Goal: Task Accomplishment & Management: Use online tool/utility

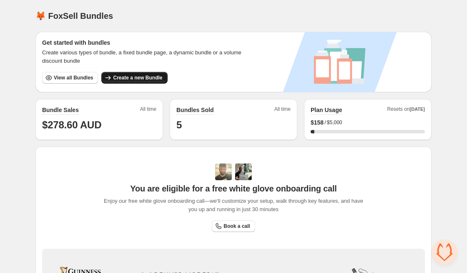
click at [136, 80] on span "Create a new Bundle" at bounding box center [137, 77] width 49 height 7
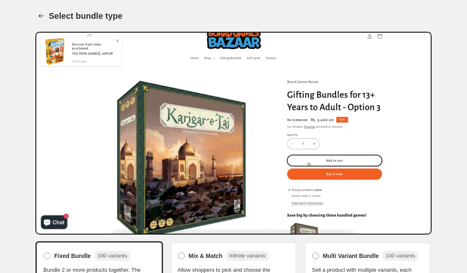
scroll to position [100, 0]
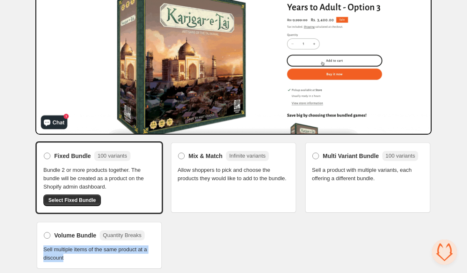
drag, startPoint x: 66, startPoint y: 253, endPoint x: 41, endPoint y: 247, distance: 25.4
click at [41, 247] on div "Volume Bundle Quantity Breaks Sell multiple items of the same product at a disc…" at bounding box center [99, 244] width 128 height 49
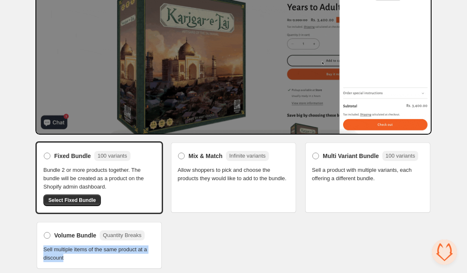
click at [70, 256] on span "Sell multiple items of the same product at a discount" at bounding box center [99, 253] width 112 height 17
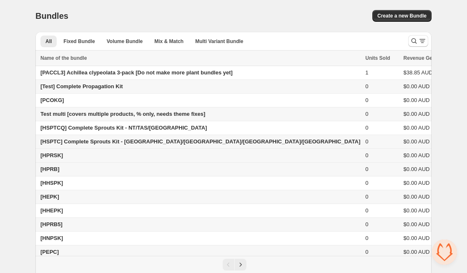
click at [53, 155] on span "[HPRSK]" at bounding box center [51, 155] width 23 height 6
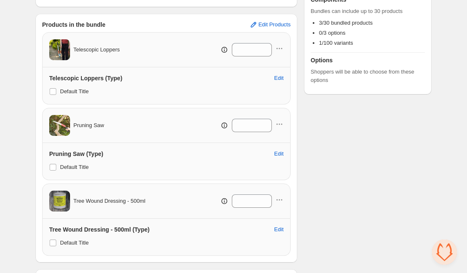
scroll to position [135, 0]
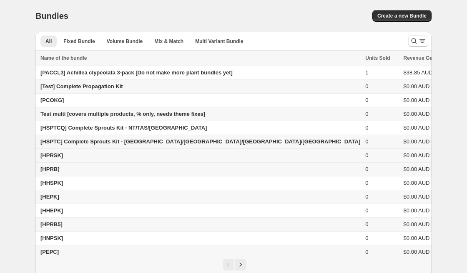
scroll to position [18, 0]
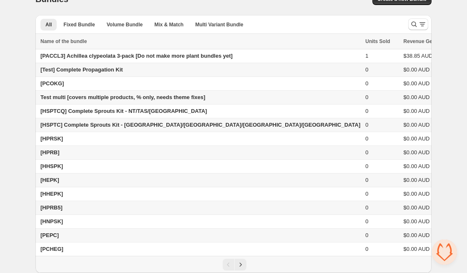
click at [61, 186] on td "[HEPK]" at bounding box center [199, 180] width 328 height 14
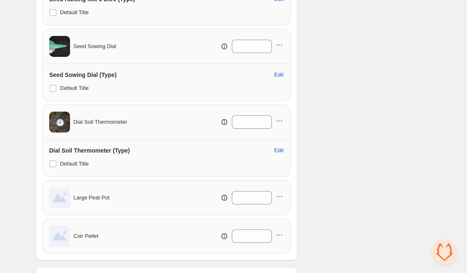
scroll to position [734, 0]
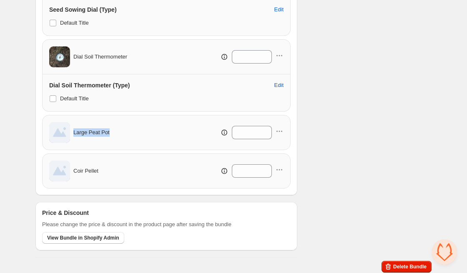
drag, startPoint x: 118, startPoint y: 133, endPoint x: 73, endPoint y: 129, distance: 44.8
click at [73, 129] on div "Large Peat Pot **" at bounding box center [166, 132] width 235 height 21
click at [259, 130] on input "**" at bounding box center [246, 132] width 28 height 13
click at [266, 131] on icon at bounding box center [266, 135] width 8 height 8
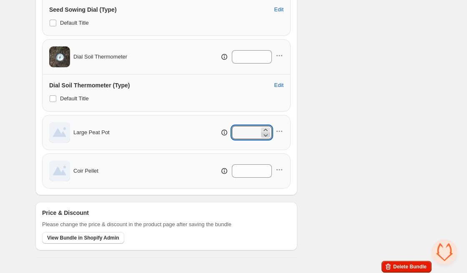
click at [266, 131] on icon at bounding box center [266, 135] width 8 height 8
click at [265, 132] on icon at bounding box center [266, 135] width 8 height 8
click at [266, 127] on icon at bounding box center [266, 130] width 8 height 8
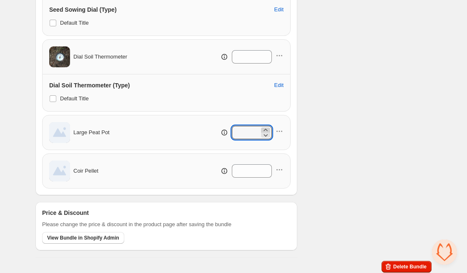
click at [266, 127] on icon at bounding box center [266, 130] width 8 height 8
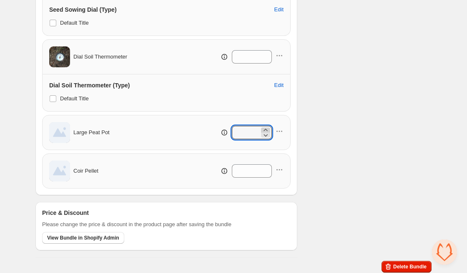
click at [266, 127] on icon at bounding box center [266, 130] width 8 height 8
click at [265, 134] on icon at bounding box center [266, 135] width 8 height 8
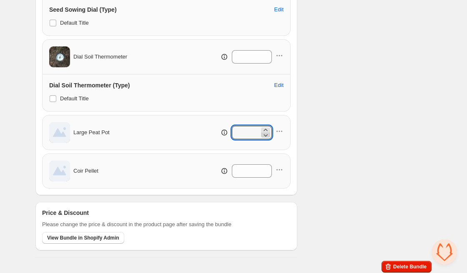
click at [265, 134] on icon at bounding box center [266, 135] width 8 height 8
type input "**"
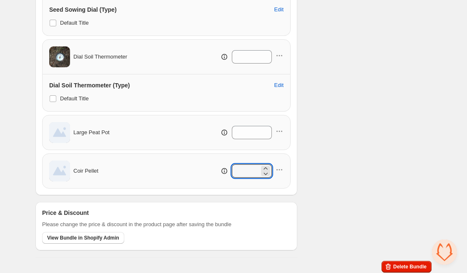
drag, startPoint x: 247, startPoint y: 169, endPoint x: 223, endPoint y: 167, distance: 23.9
click at [223, 167] on div "**" at bounding box center [234, 170] width 100 height 13
click at [282, 131] on icon "button" at bounding box center [279, 131] width 8 height 8
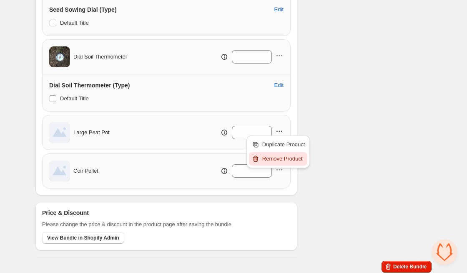
click at [278, 159] on span "Remove Product" at bounding box center [284, 158] width 43 height 8
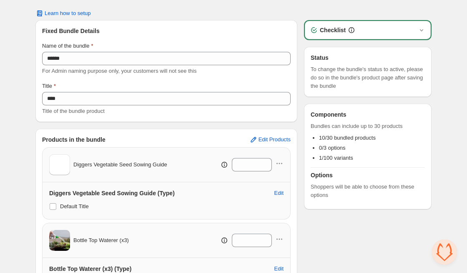
scroll to position [25, 0]
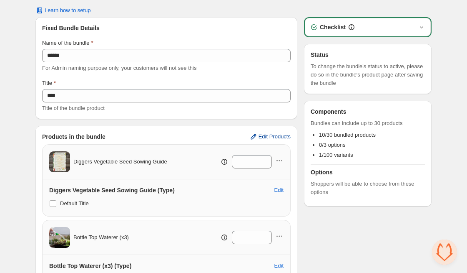
click at [269, 139] on span "Edit Products" at bounding box center [275, 136] width 32 height 7
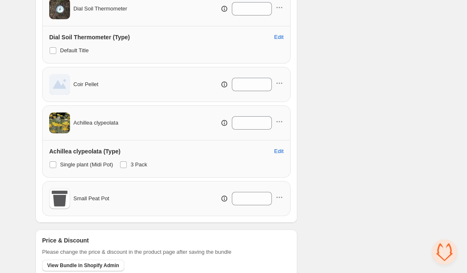
scroll to position [778, 0]
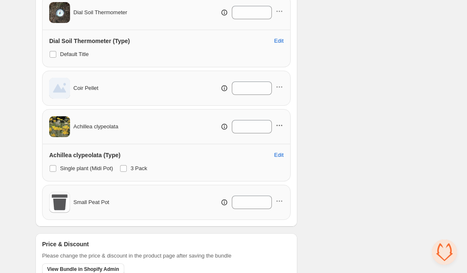
click at [279, 125] on icon "button" at bounding box center [279, 125] width 8 height 8
click at [276, 155] on span "Remove Product" at bounding box center [284, 153] width 43 height 8
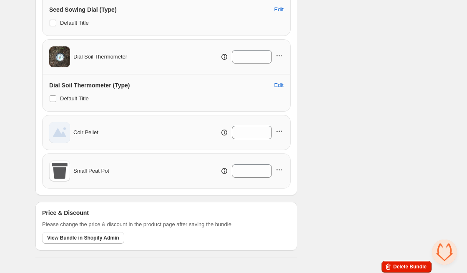
click at [280, 131] on icon "button" at bounding box center [279, 131] width 8 height 8
click at [278, 159] on span "Remove Product" at bounding box center [284, 158] width 43 height 8
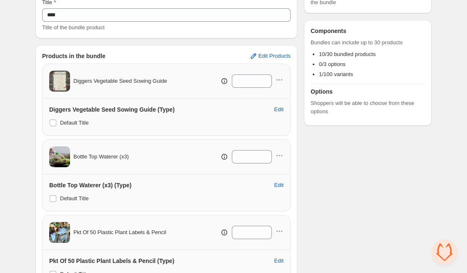
scroll to position [61, 0]
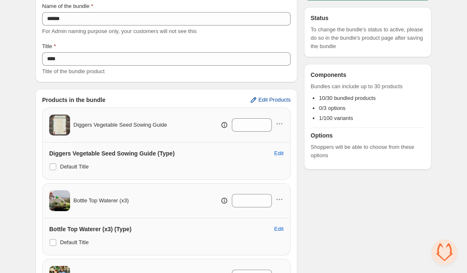
click at [272, 101] on span "Edit Products" at bounding box center [275, 99] width 32 height 7
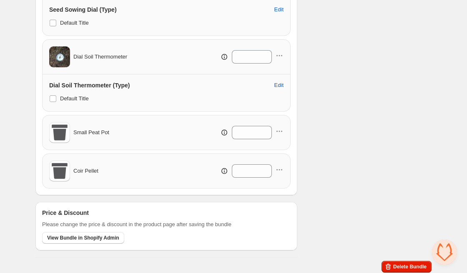
scroll to position [731, 0]
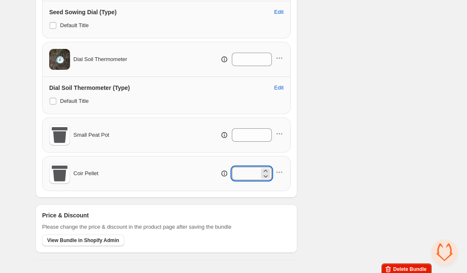
click at [244, 173] on input "*" at bounding box center [246, 173] width 28 height 13
type input "**"
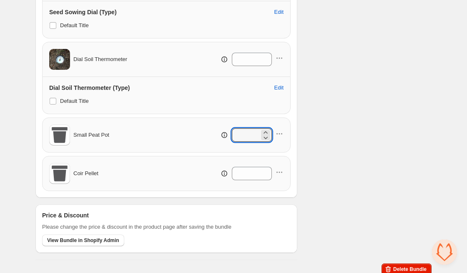
drag, startPoint x: 243, startPoint y: 133, endPoint x: 225, endPoint y: 132, distance: 18.4
click at [225, 132] on div "*" at bounding box center [234, 134] width 100 height 13
type input "**"
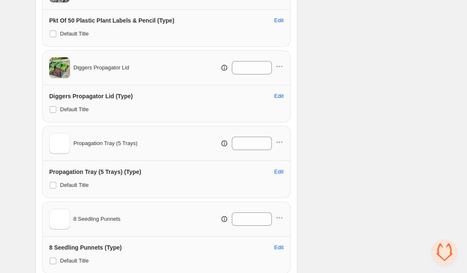
scroll to position [0, 0]
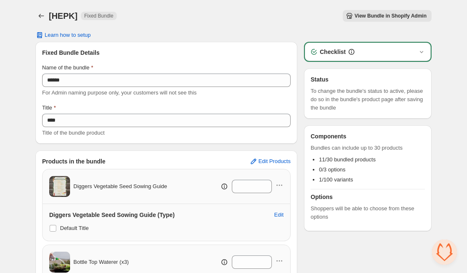
click at [383, 16] on span "View Bundle in Shopify Admin" at bounding box center [391, 16] width 72 height 7
